Goal: Navigation & Orientation: Find specific page/section

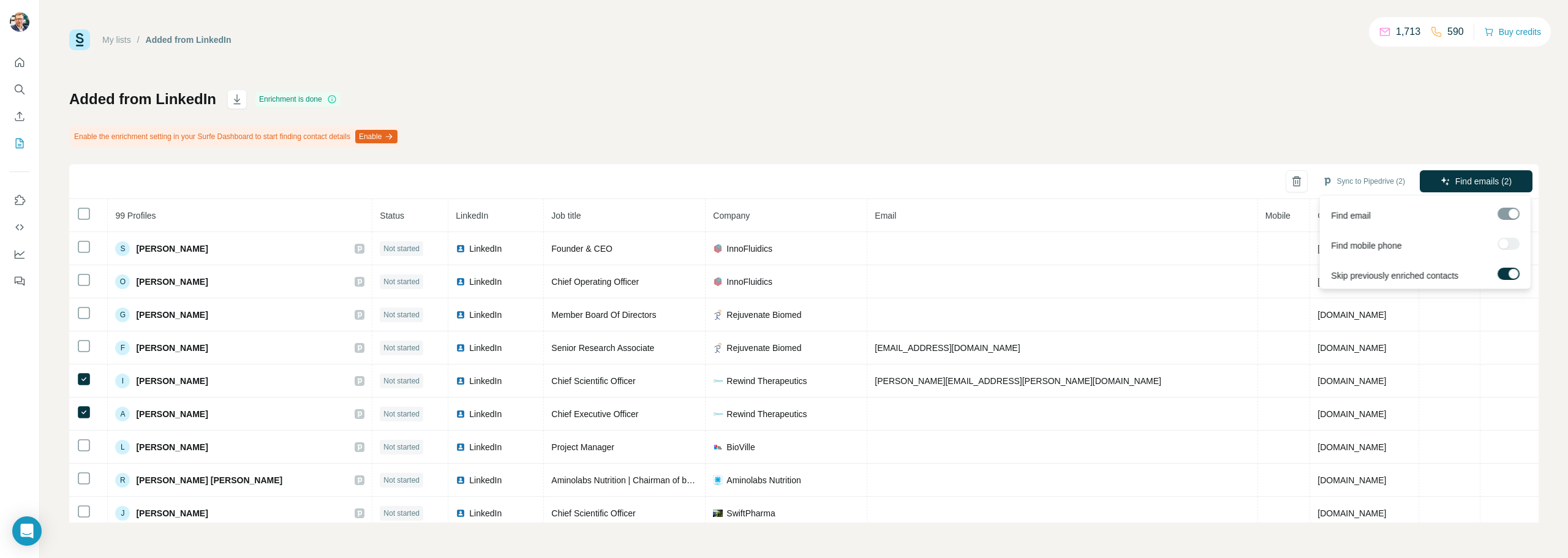
click at [1502, 244] on div at bounding box center [1509, 243] width 22 height 12
click at [20, 62] on icon "Quick start" at bounding box center [19, 62] width 12 height 12
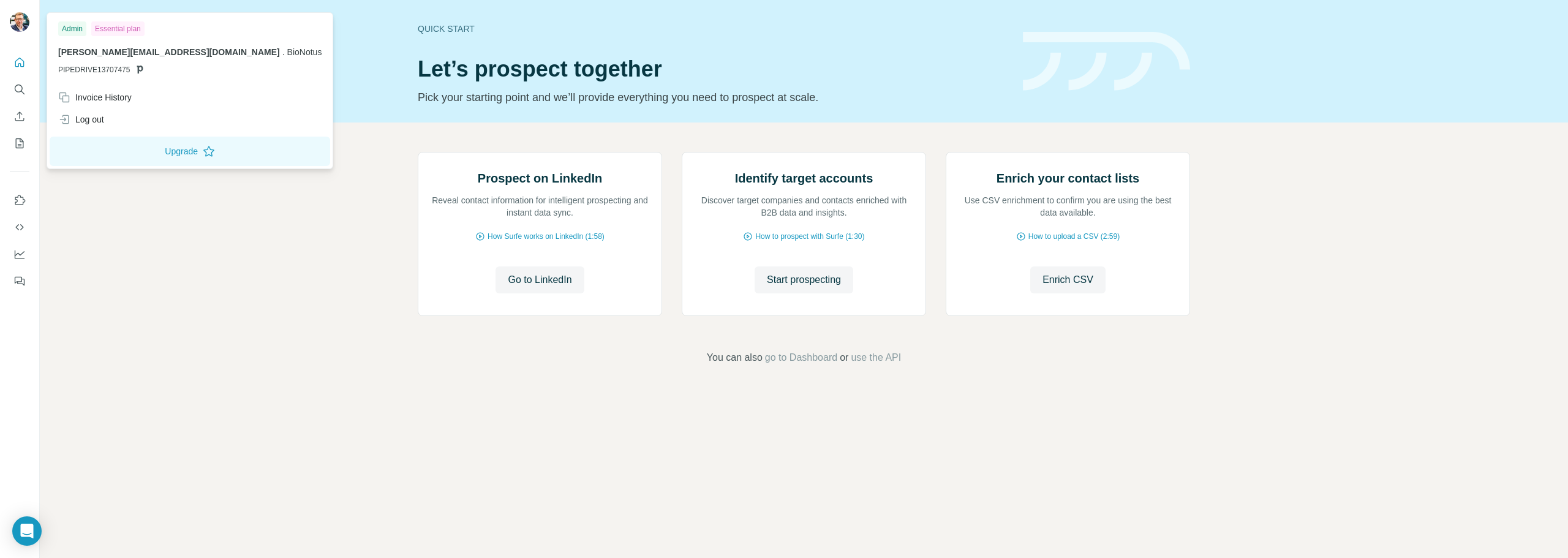
click at [17, 24] on img at bounding box center [20, 22] width 20 height 20
click at [14, 18] on img at bounding box center [20, 22] width 20 height 20
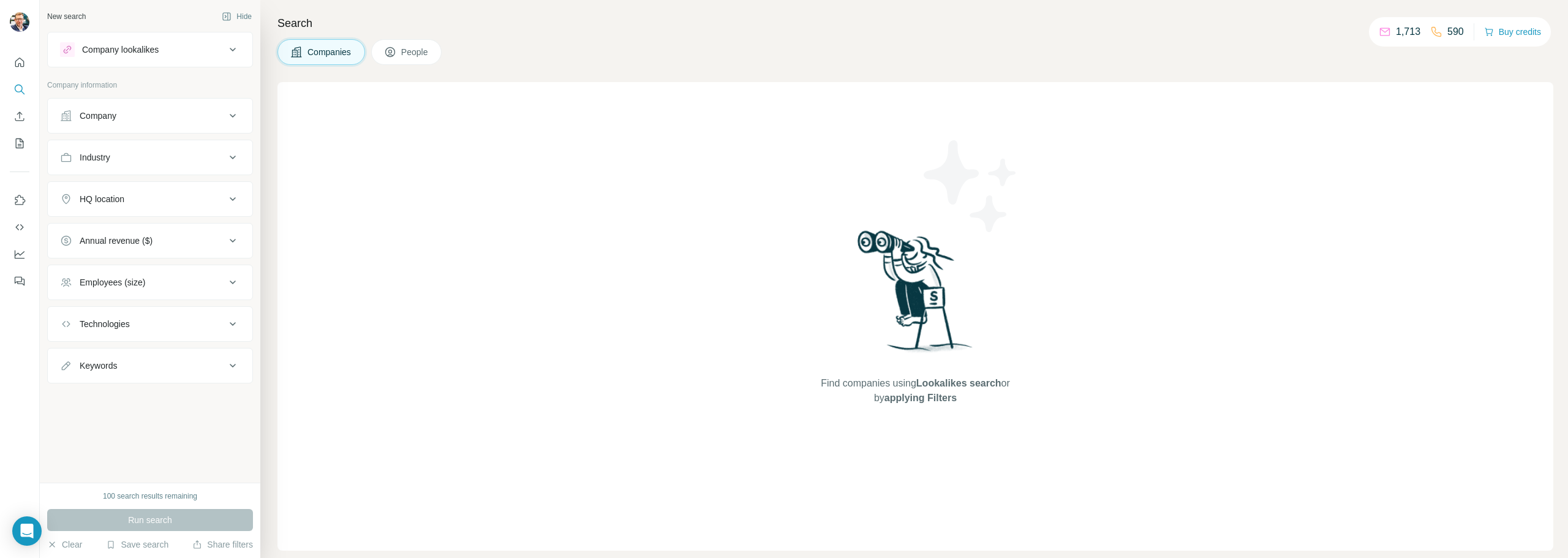
click at [75, 13] on div "New search" at bounding box center [67, 17] width 39 height 11
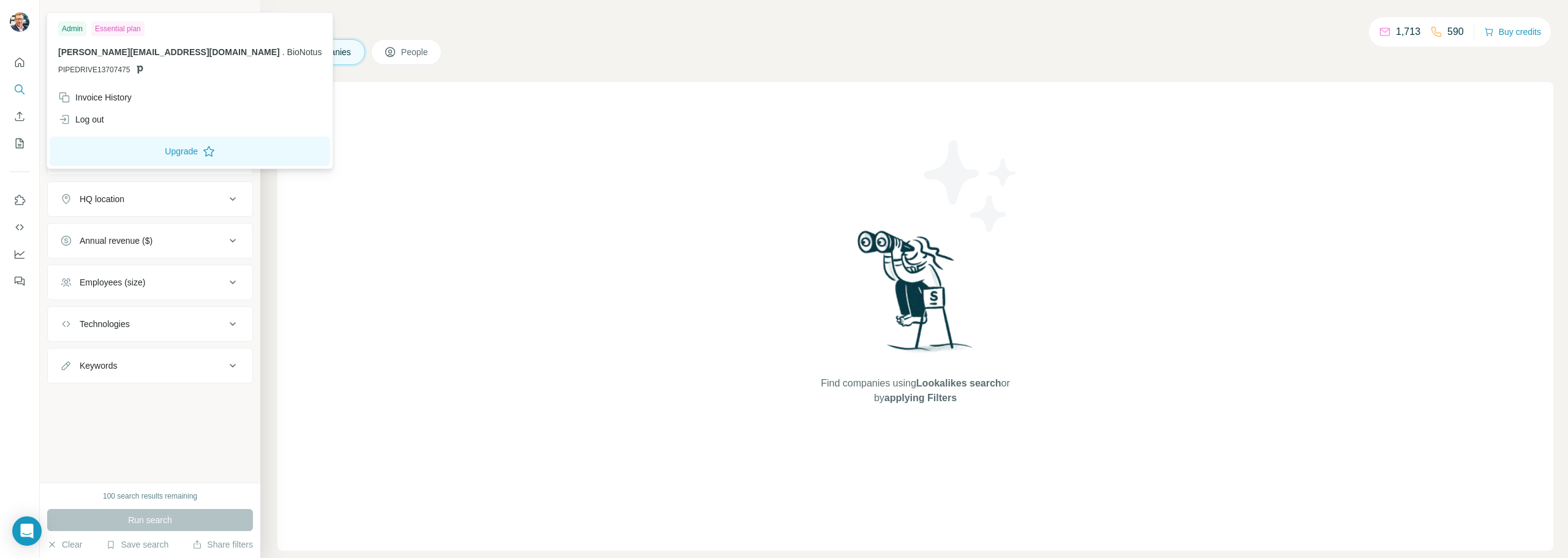
click at [13, 21] on img at bounding box center [20, 22] width 20 height 20
click at [14, 71] on button "Quick start" at bounding box center [20, 62] width 20 height 22
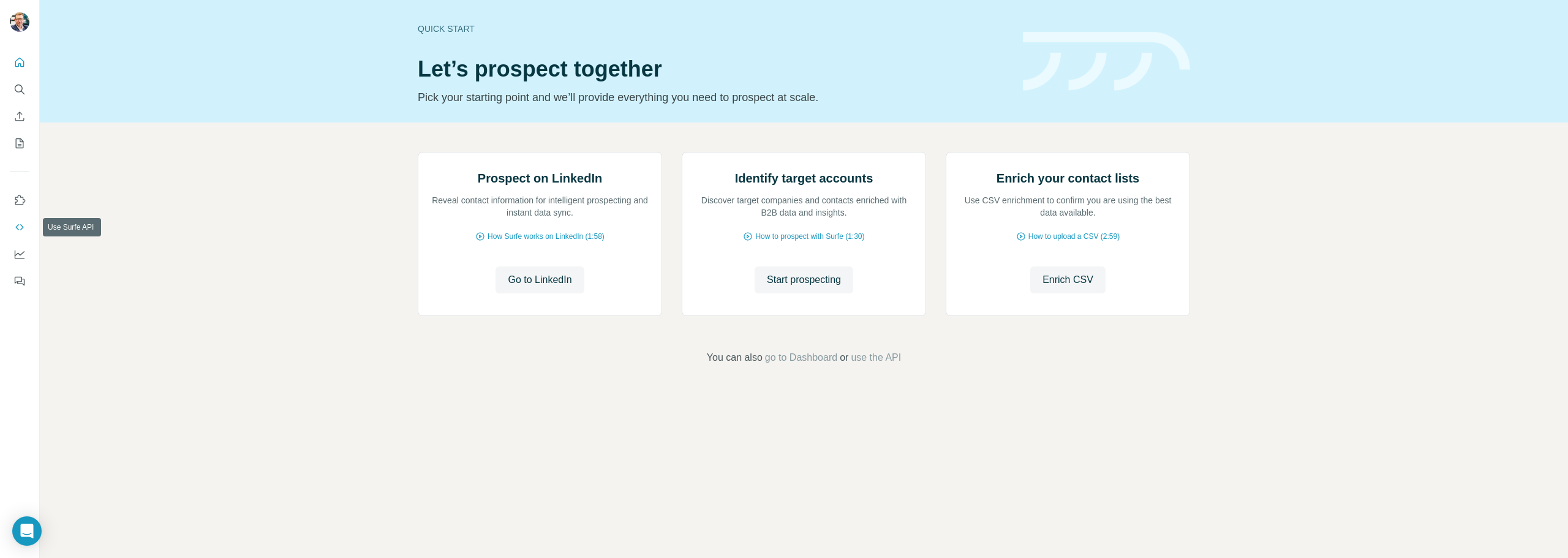
click at [18, 228] on icon "Use Surfe API" at bounding box center [19, 227] width 8 height 6
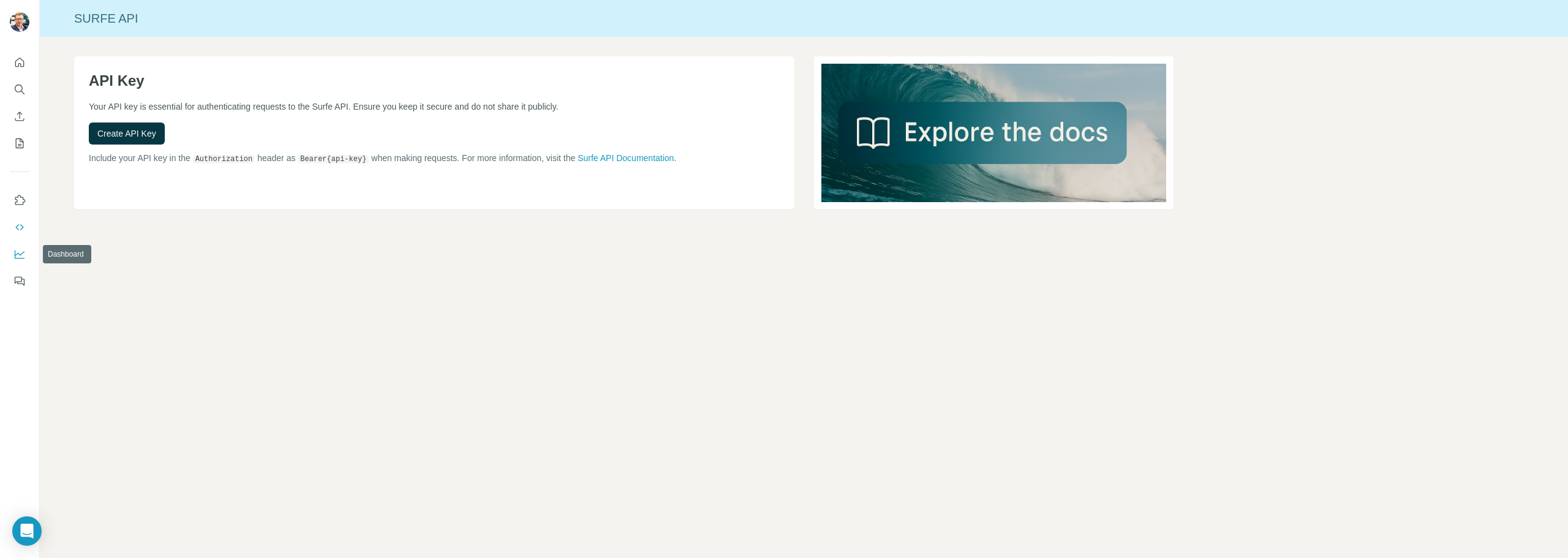
click at [21, 255] on icon "Dashboard" at bounding box center [20, 253] width 10 height 5
